Goal: Information Seeking & Learning: Check status

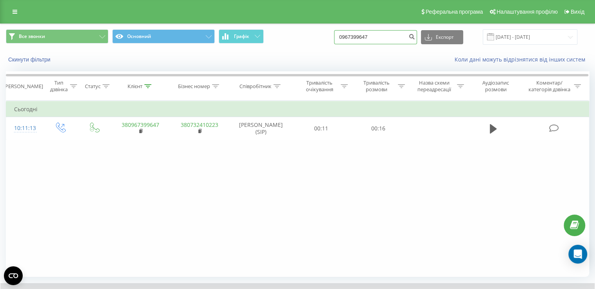
click at [361, 36] on input "0967399647" at bounding box center [375, 37] width 83 height 14
click at [362, 37] on input "0967399647" at bounding box center [375, 37] width 83 height 14
click at [364, 36] on input "0967399647" at bounding box center [375, 37] width 83 height 14
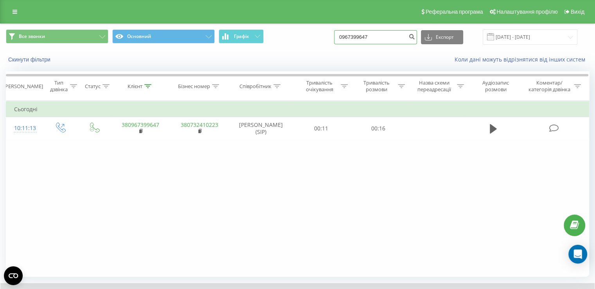
click at [364, 36] on input "0967399647" at bounding box center [375, 37] width 83 height 14
type input "0734165283"
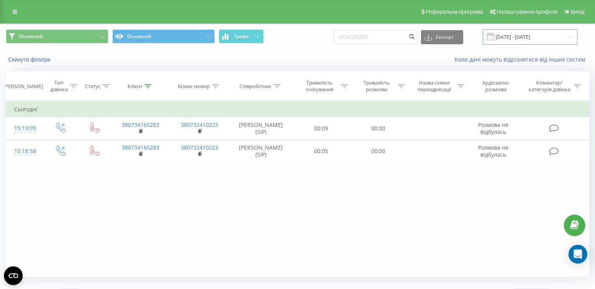
click at [532, 36] on input "[DATE] - [DATE]" at bounding box center [529, 36] width 95 height 15
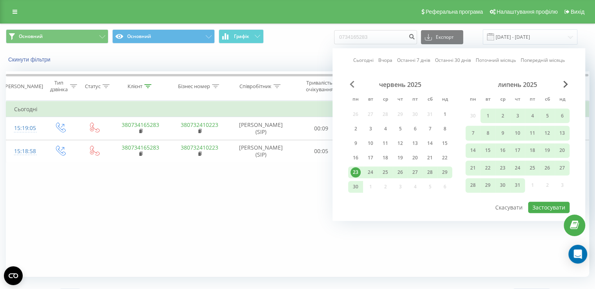
click at [353, 83] on span "Previous Month" at bounding box center [352, 84] width 5 height 7
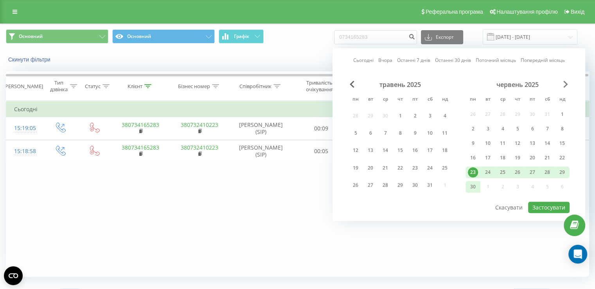
click at [567, 82] on span "Next Month" at bounding box center [565, 84] width 5 height 7
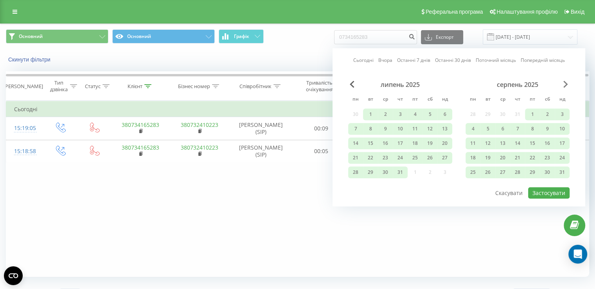
click at [567, 82] on span "Next Month" at bounding box center [565, 84] width 5 height 7
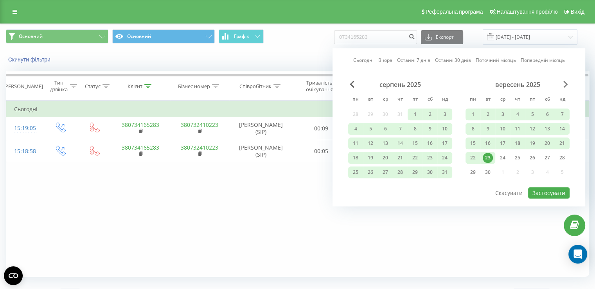
click at [567, 82] on span "Next Month" at bounding box center [565, 84] width 5 height 7
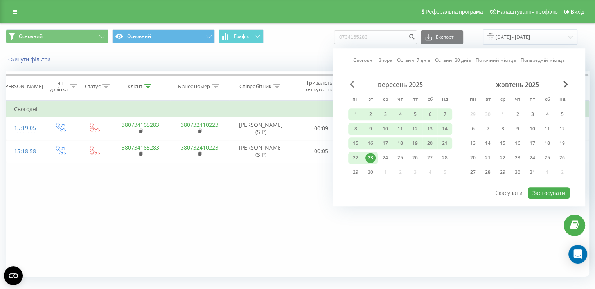
click at [350, 81] on span "Previous Month" at bounding box center [352, 84] width 5 height 7
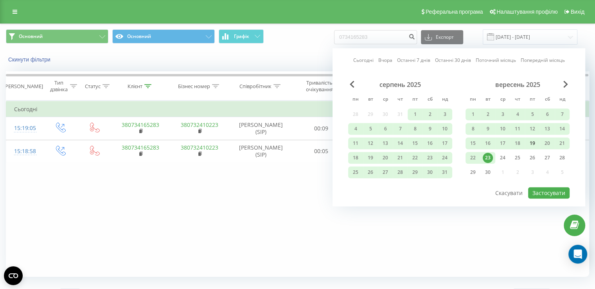
click at [531, 141] on div "19" at bounding box center [532, 143] width 10 height 10
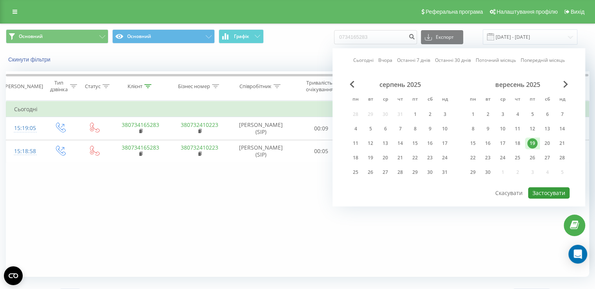
click at [541, 190] on button "Застосувати" at bounding box center [548, 192] width 41 height 11
type input "19.09.2025 - 19.09.2025"
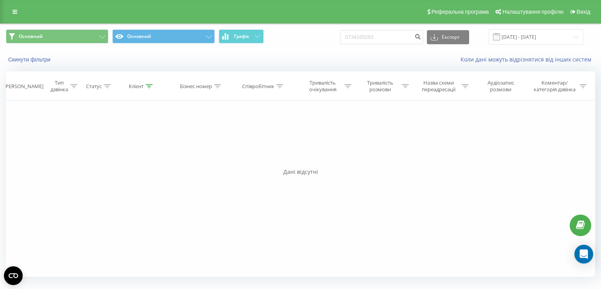
click at [2, 0] on div "Реферальна програма Налаштування профілю Вихід" at bounding box center [300, 11] width 601 height 23
click at [16, 8] on link at bounding box center [15, 11] width 14 height 11
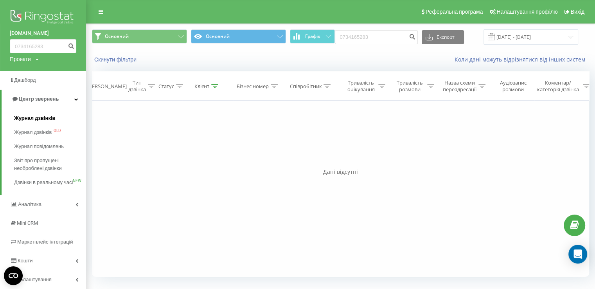
click at [22, 115] on span "Журнал дзвінків" at bounding box center [34, 118] width 41 height 8
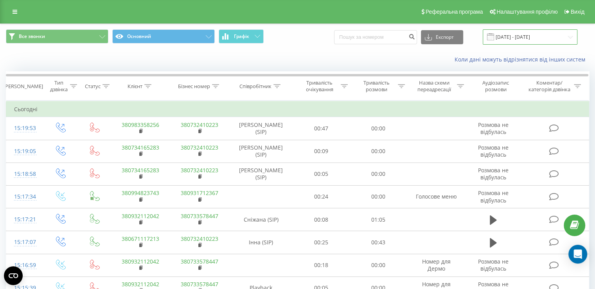
click at [516, 36] on input "23.08.2025 - 23.09.2025" at bounding box center [529, 36] width 95 height 15
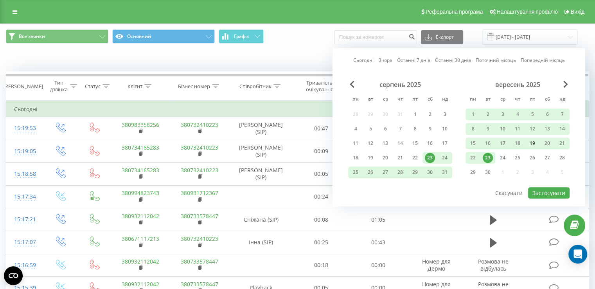
click at [530, 141] on div "19" at bounding box center [532, 143] width 10 height 10
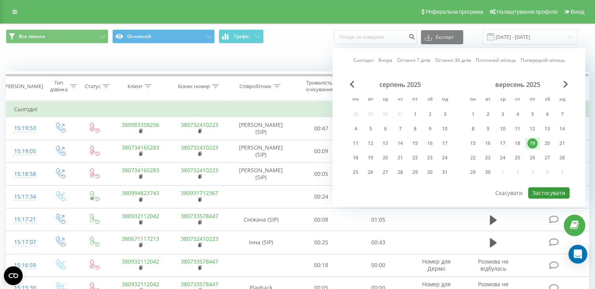
click at [540, 191] on button "Застосувати" at bounding box center [548, 192] width 41 height 11
type input "19.09.2025 - 19.09.2025"
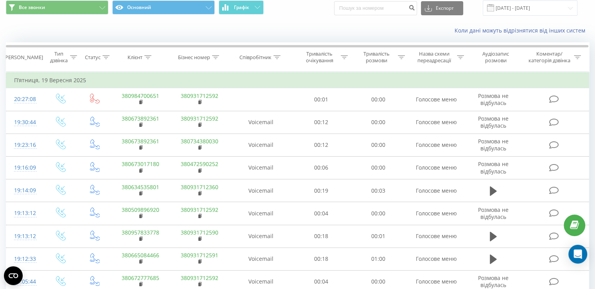
scroll to position [39, 0]
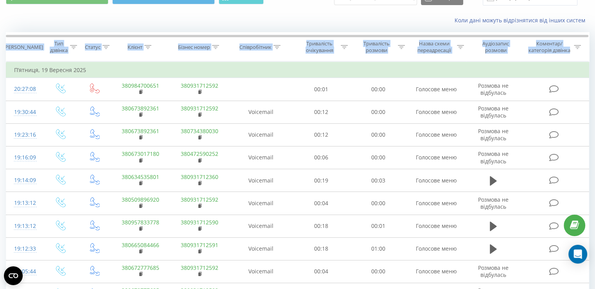
drag, startPoint x: 592, startPoint y: 56, endPoint x: 592, endPoint y: 154, distance: 98.1
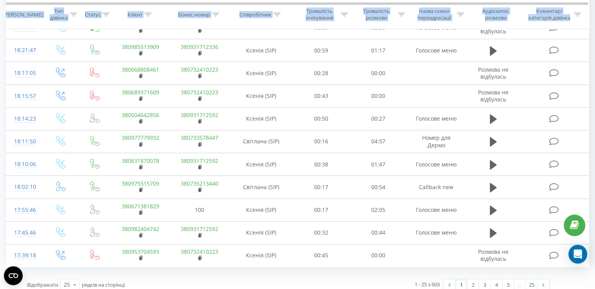
scroll to position [424, 0]
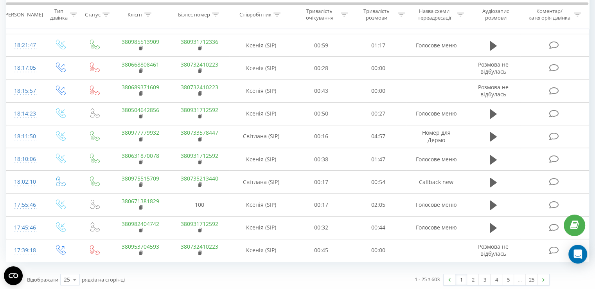
click at [584, 277] on div "Відображати 25 10 25 50 100 рядків на сторінці 1 - 25 з 603 1 2 3 4 5 … 25" at bounding box center [297, 279] width 583 height 23
click at [510, 279] on link "5" at bounding box center [508, 279] width 12 height 11
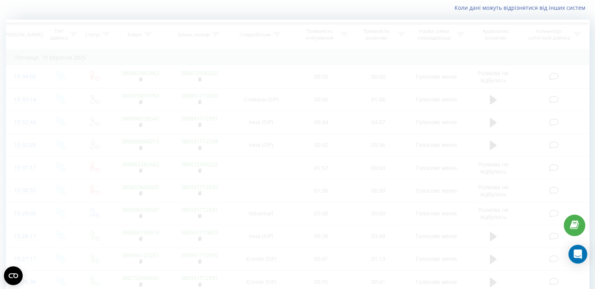
scroll to position [195, 0]
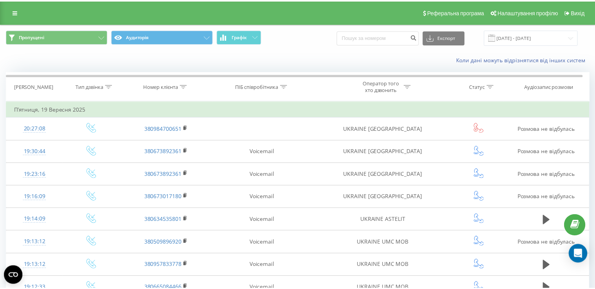
scroll to position [424, 0]
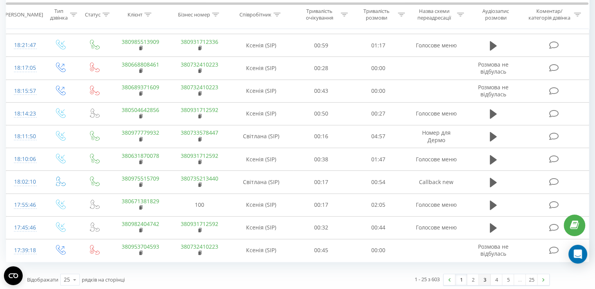
click at [488, 274] on link "3" at bounding box center [485, 279] width 12 height 11
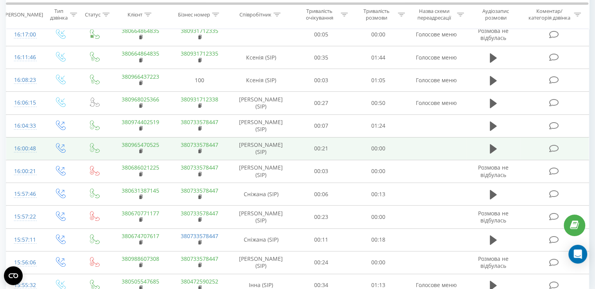
scroll to position [424, 0]
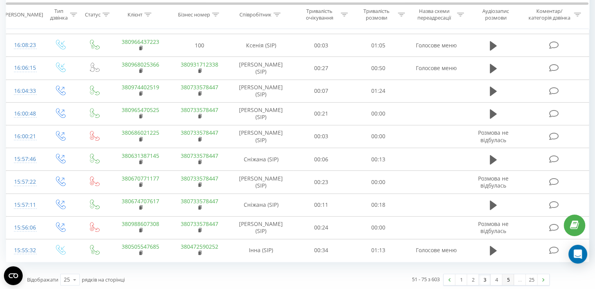
click at [505, 277] on link "5" at bounding box center [508, 279] width 12 height 11
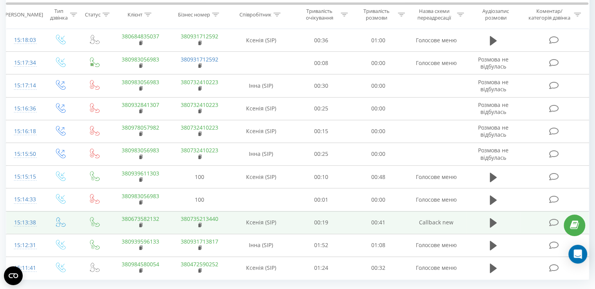
scroll to position [424, 0]
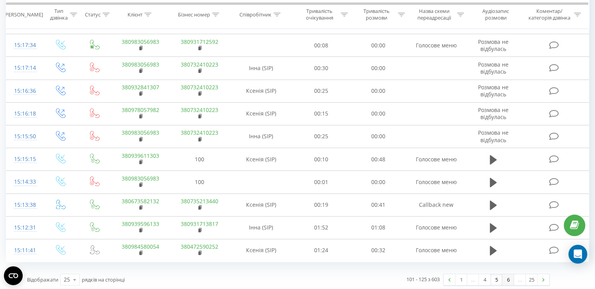
click at [503, 274] on link "6" at bounding box center [508, 279] width 12 height 11
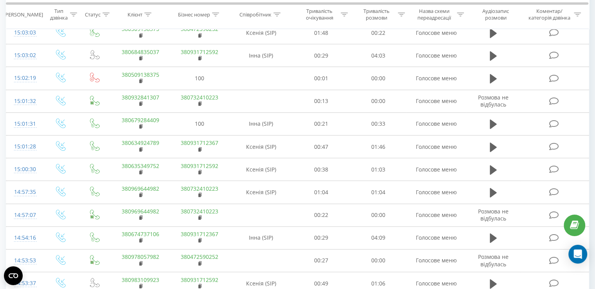
scroll to position [424, 0]
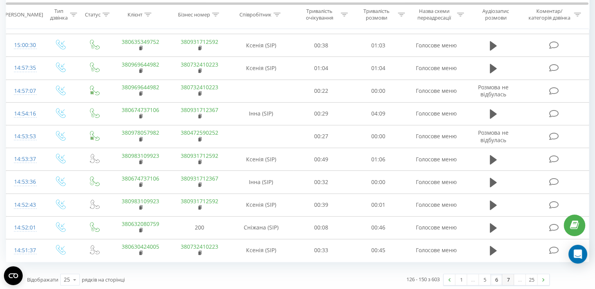
click at [505, 276] on link "7" at bounding box center [508, 279] width 12 height 11
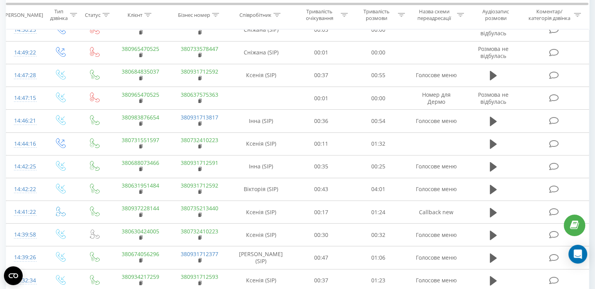
scroll to position [424, 0]
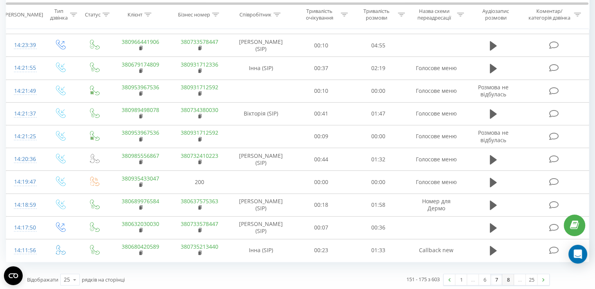
click at [505, 279] on link "8" at bounding box center [508, 279] width 12 height 11
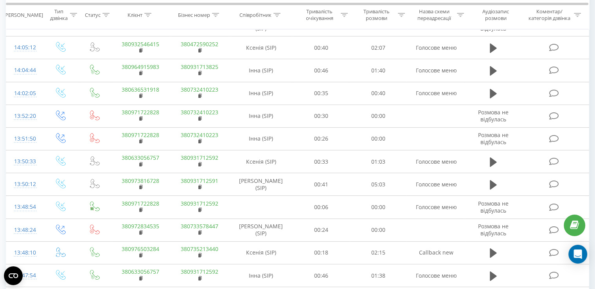
scroll to position [424, 0]
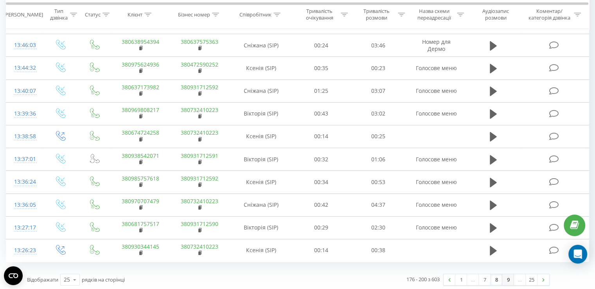
click at [505, 274] on link "9" at bounding box center [508, 279] width 12 height 11
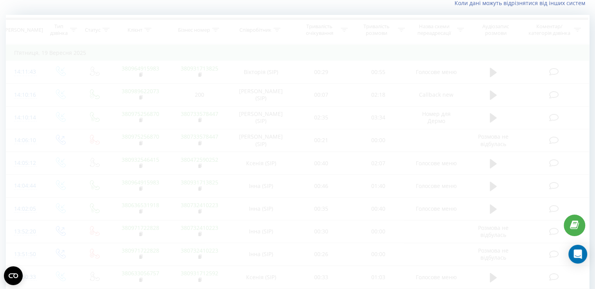
scroll to position [52, 0]
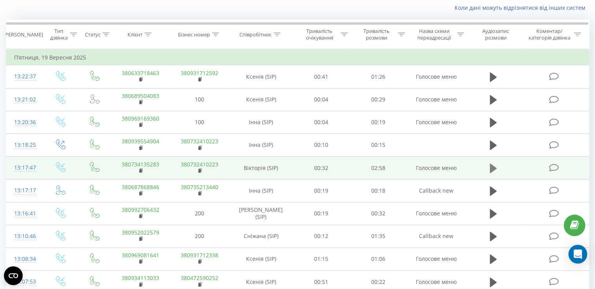
click at [489, 165] on icon at bounding box center [492, 168] width 7 height 11
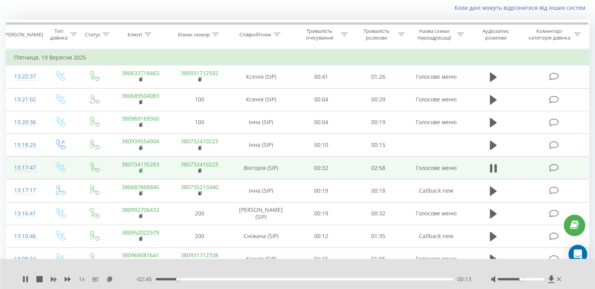
click at [141, 170] on rect at bounding box center [140, 171] width 2 height 4
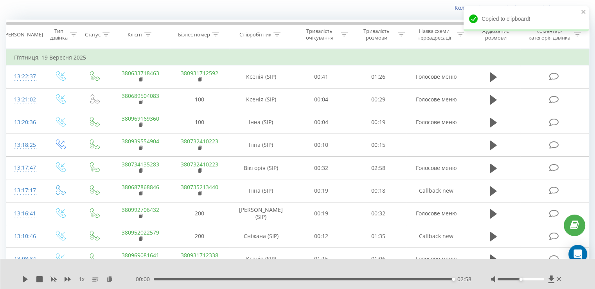
scroll to position [0, 0]
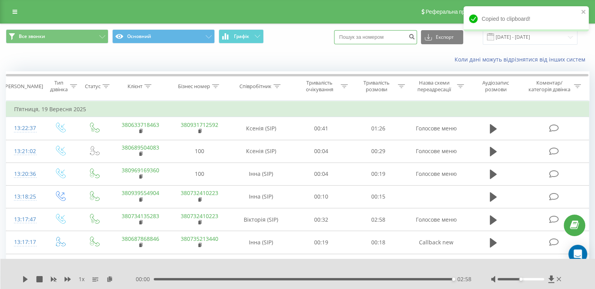
click at [378, 36] on input at bounding box center [375, 37] width 83 height 14
paste input "380687640823"
type input "380687640823"
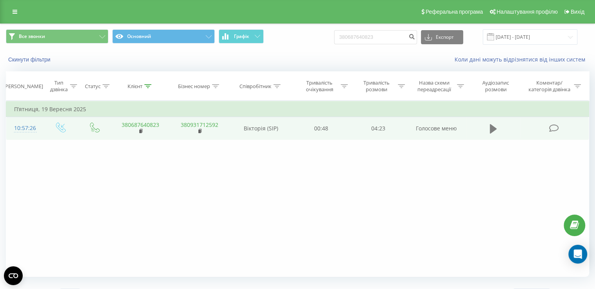
click at [491, 126] on icon at bounding box center [492, 128] width 7 height 9
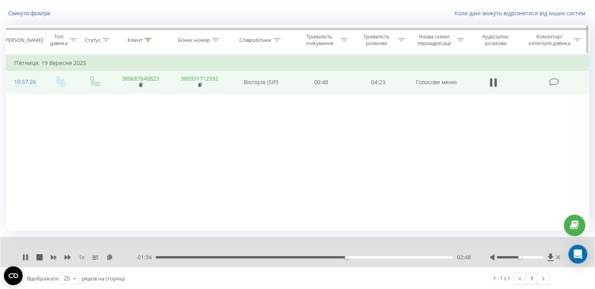
scroll to position [47, 0]
